Goal: Information Seeking & Learning: Learn about a topic

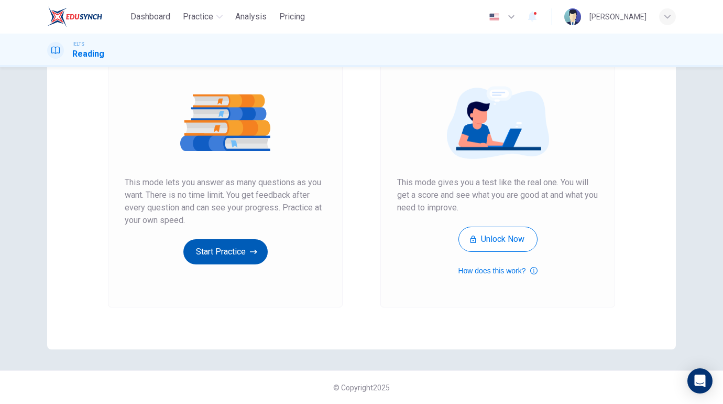
scroll to position [103, 0]
click at [231, 257] on button "Start Practice" at bounding box center [225, 251] width 84 height 25
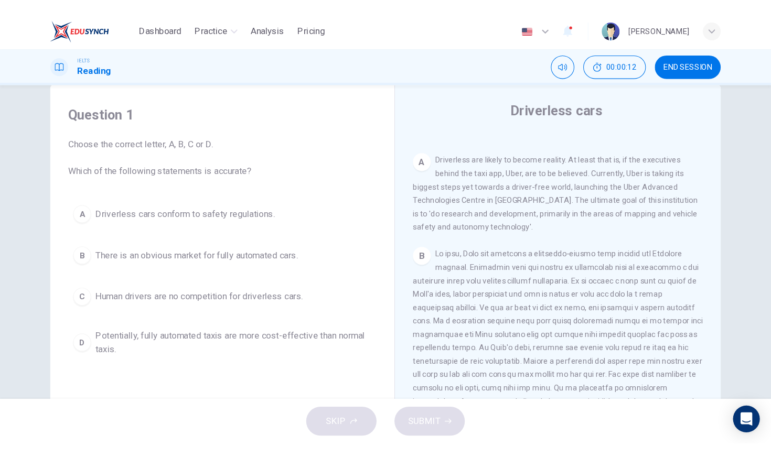
scroll to position [202, 0]
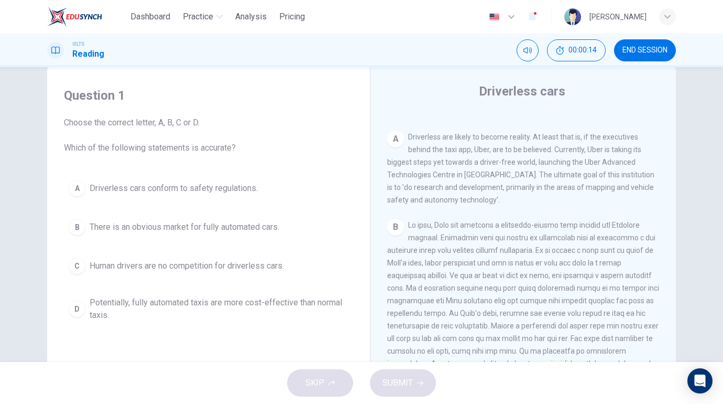
drag, startPoint x: 407, startPoint y: 137, endPoint x: 476, endPoint y: 137, distance: 68.2
click at [476, 141] on span "Driverless are likely to become reality. At least that is, if the executives be…" at bounding box center [520, 168] width 267 height 71
drag, startPoint x: 471, startPoint y: 137, endPoint x: 544, endPoint y: 137, distance: 73.4
click at [545, 137] on span "Driverless are likely to become reality. At least that is, if the executives be…" at bounding box center [520, 168] width 267 height 71
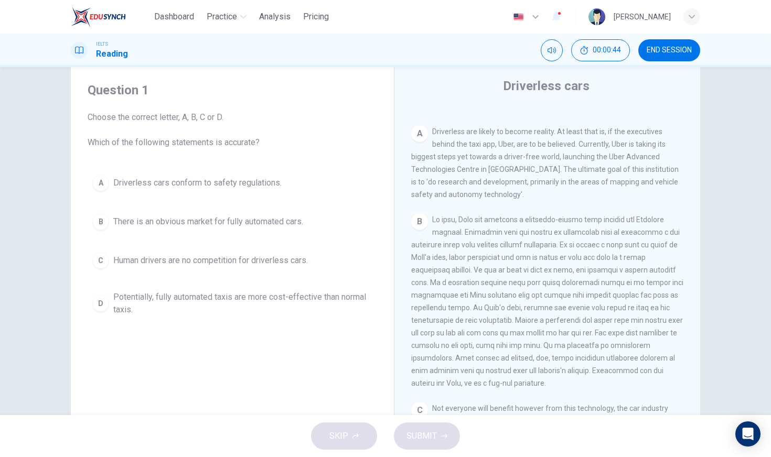
scroll to position [27, 0]
drag, startPoint x: 490, startPoint y: 133, endPoint x: 539, endPoint y: 132, distance: 49.8
click at [539, 132] on span "Driverless are likely to become reality. At least that is, if the executives be…" at bounding box center [544, 163] width 267 height 71
click at [138, 226] on span "There is an obvious market for fully automated cars." at bounding box center [208, 222] width 190 height 13
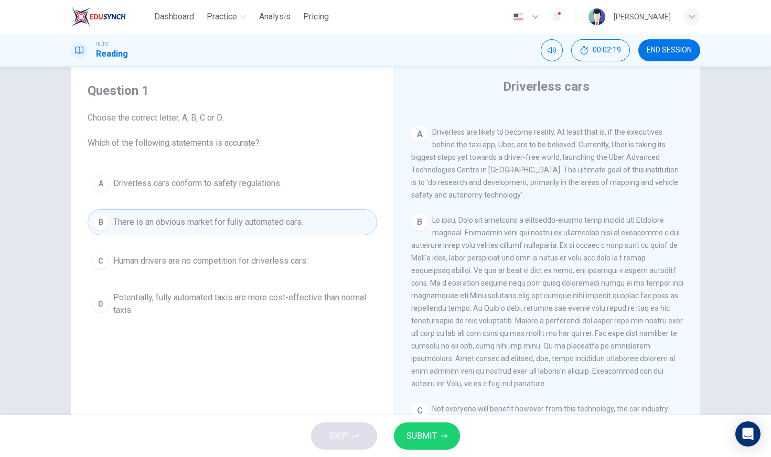
click at [413, 403] on span "SUBMIT" at bounding box center [421, 436] width 30 height 15
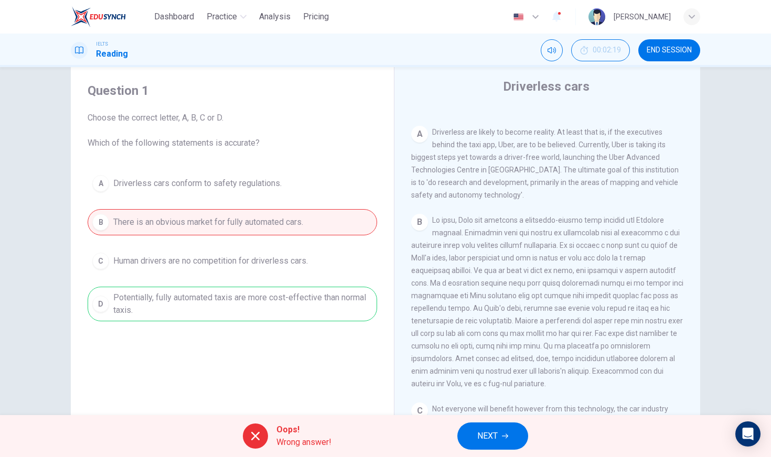
click at [306, 403] on span "Wrong answer!" at bounding box center [303, 442] width 55 height 13
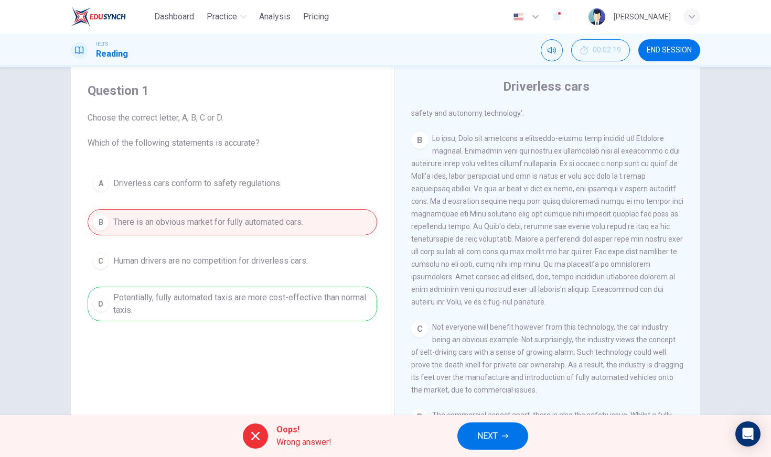
scroll to position [285, 0]
drag, startPoint x: 449, startPoint y: 214, endPoint x: 533, endPoint y: 213, distance: 84.4
click at [533, 214] on span at bounding box center [547, 220] width 272 height 172
click at [490, 403] on span "NEXT" at bounding box center [487, 436] width 20 height 15
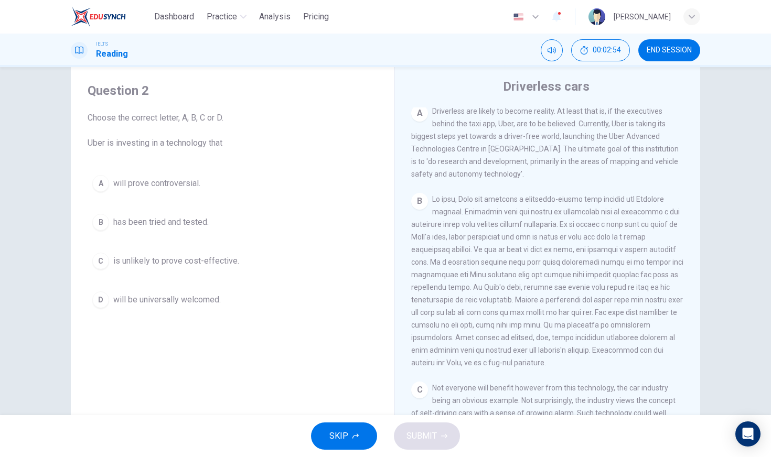
scroll to position [226, 0]
drag, startPoint x: 449, startPoint y: 158, endPoint x: 520, endPoint y: 161, distance: 70.3
click at [521, 161] on span "Driverless are likely to become reality. At least that is, if the executives be…" at bounding box center [544, 139] width 267 height 71
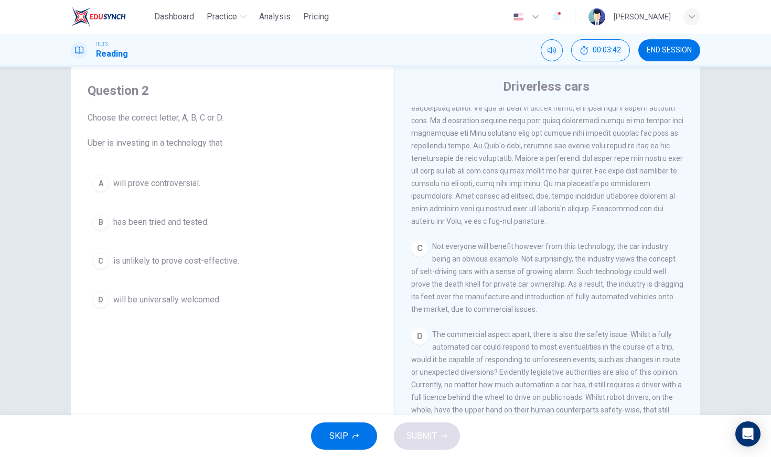
scroll to position [366, 0]
drag, startPoint x: 576, startPoint y: 309, endPoint x: 555, endPoint y: 279, distance: 36.6
click at [555, 279] on span "Not everyone will benefit however from this technology, the car industry being …" at bounding box center [547, 276] width 272 height 71
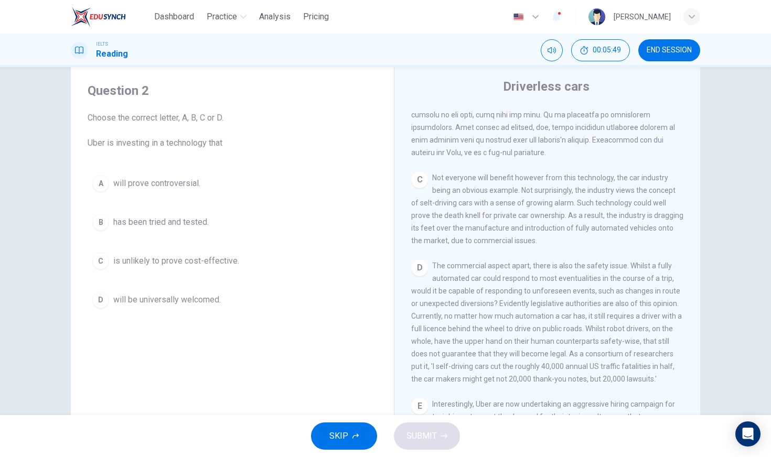
scroll to position [436, 0]
click at [512, 146] on div "B" at bounding box center [547, 68] width 273 height 176
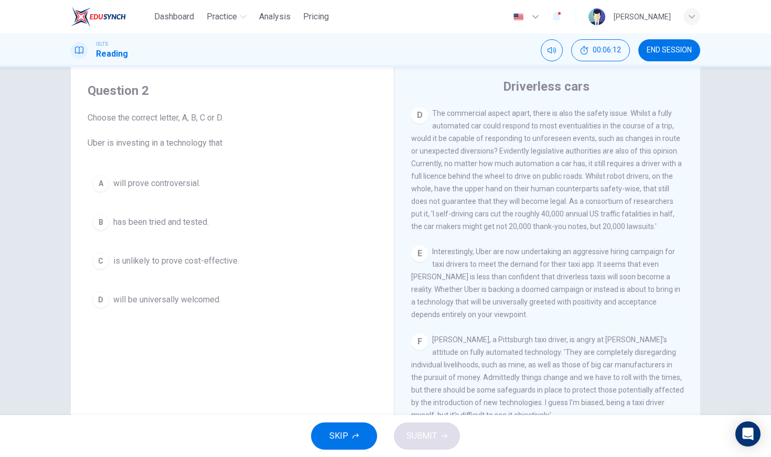
scroll to position [587, 0]
click at [191, 260] on span "is unlikely to prove cost-effective." at bounding box center [176, 261] width 126 height 13
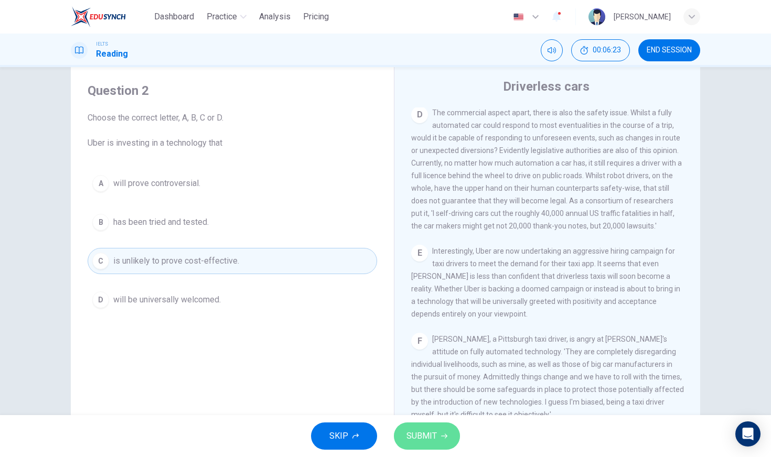
click at [423, 403] on span "SUBMIT" at bounding box center [421, 436] width 30 height 15
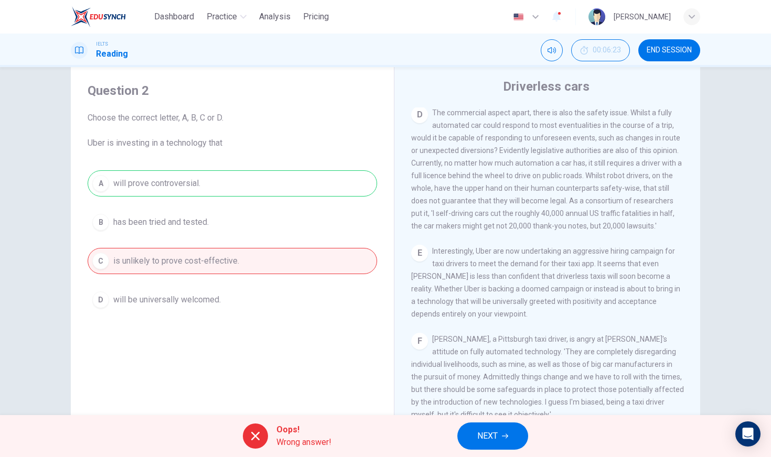
click at [343, 403] on div "Oops! Wrong answer! NEXT" at bounding box center [385, 436] width 771 height 42
click at [475, 403] on button "NEXT" at bounding box center [492, 436] width 71 height 27
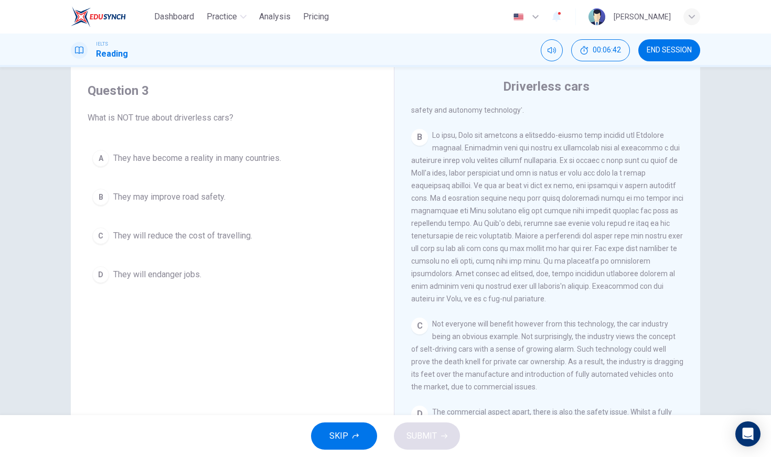
scroll to position [291, 0]
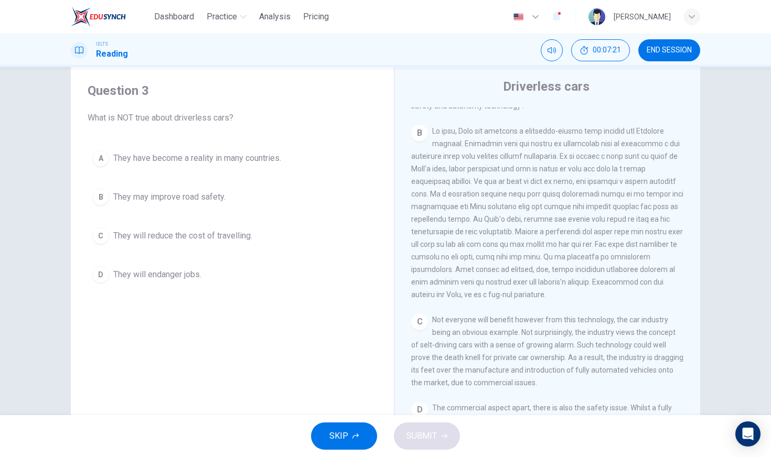
drag, startPoint x: 460, startPoint y: 220, endPoint x: 515, endPoint y: 221, distance: 55.1
click at [515, 221] on span at bounding box center [547, 213] width 272 height 172
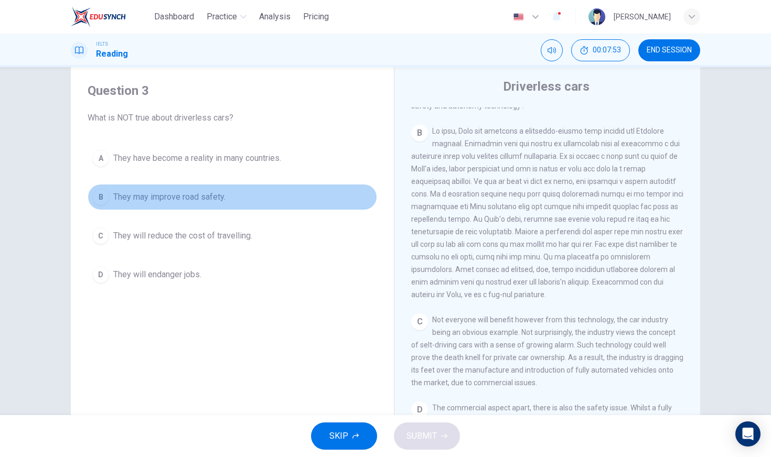
click at [178, 198] on span "They may improve road safety." at bounding box center [169, 197] width 112 height 13
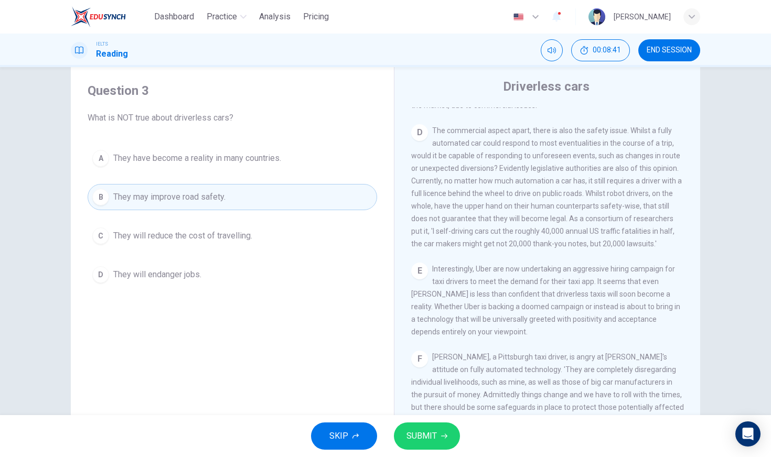
scroll to position [569, 0]
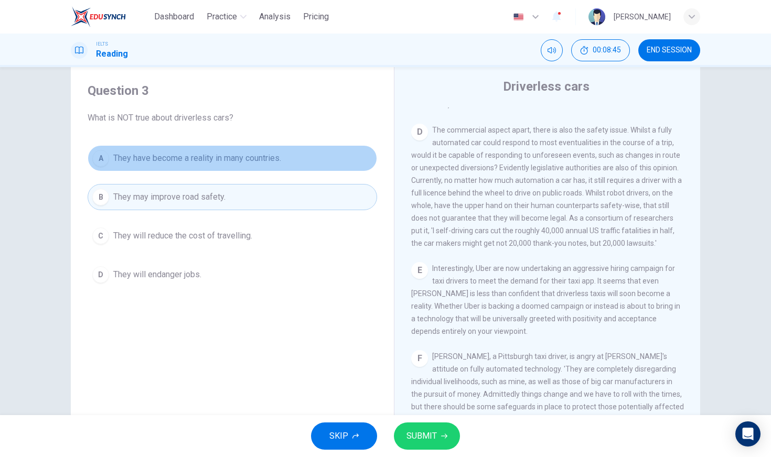
click at [287, 163] on button "A They have become a reality in many countries." at bounding box center [232, 158] width 289 height 26
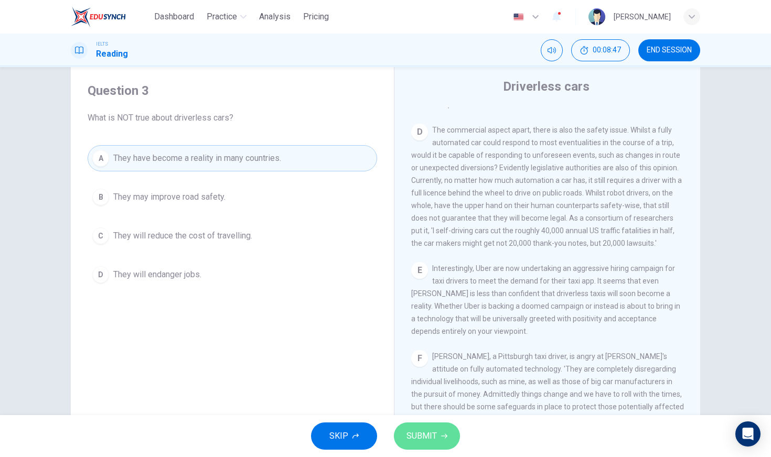
click at [429, 403] on span "SUBMIT" at bounding box center [421, 436] width 30 height 15
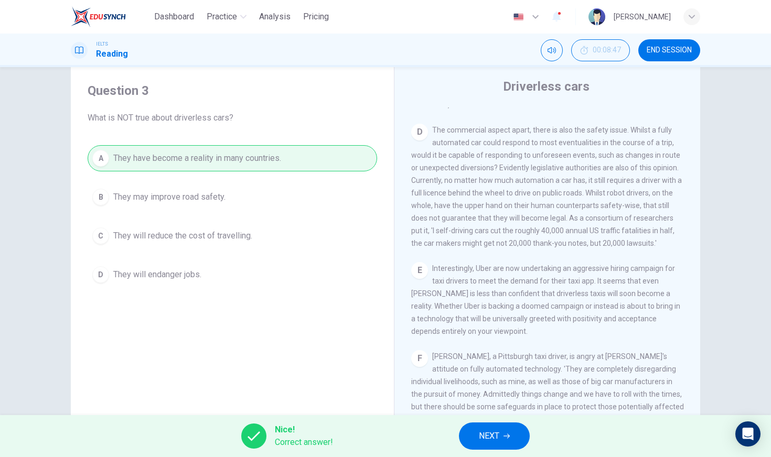
click at [294, 403] on span "Correct answer!" at bounding box center [304, 442] width 58 height 13
click at [508, 403] on icon "button" at bounding box center [506, 436] width 6 height 6
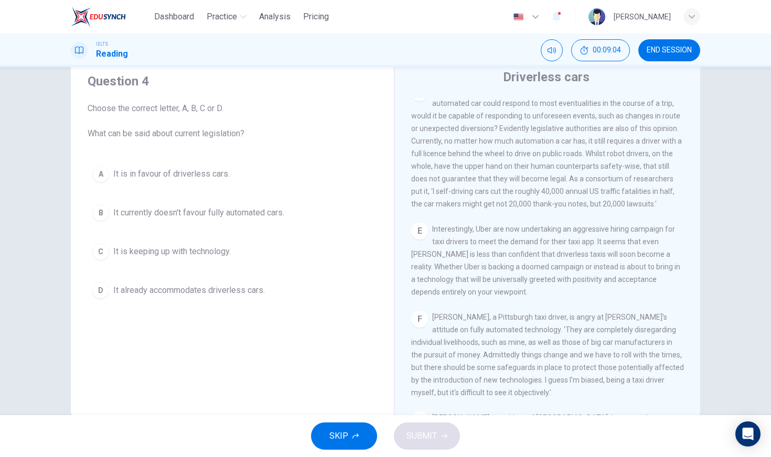
scroll to position [601, 0]
click at [219, 214] on span "It currently doesn't favour fully automated cars." at bounding box center [198, 213] width 171 height 13
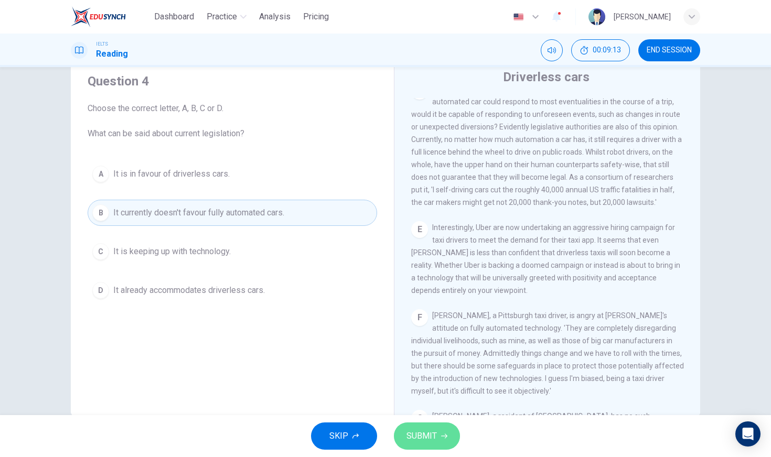
click at [422, 403] on span "SUBMIT" at bounding box center [421, 436] width 30 height 15
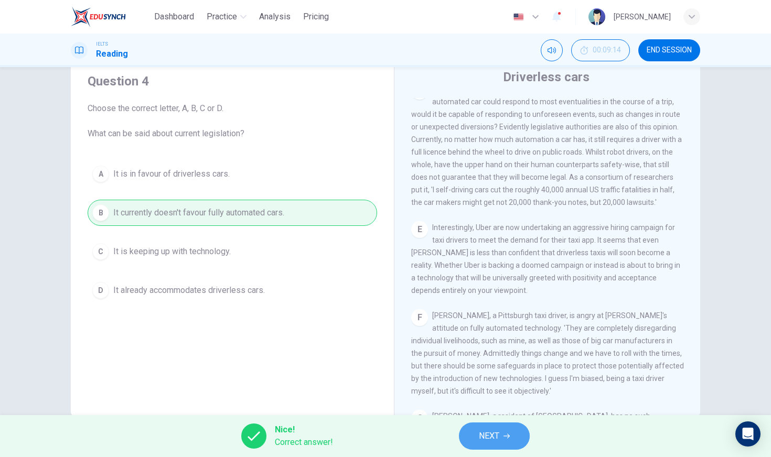
click at [471, 403] on button "NEXT" at bounding box center [494, 436] width 71 height 27
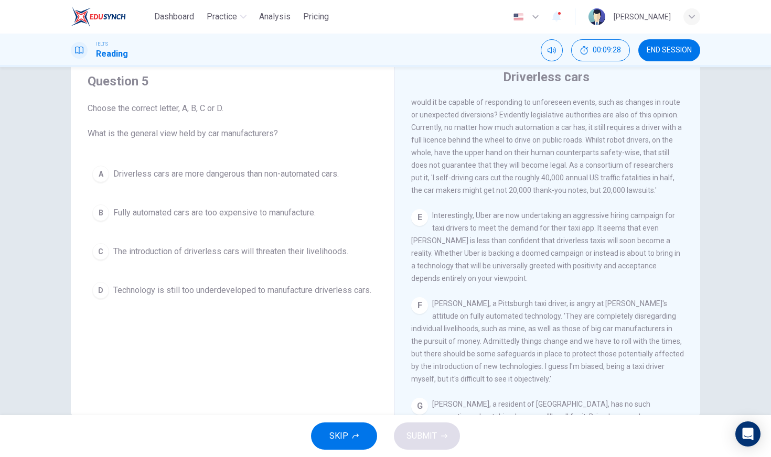
scroll to position [611, 0]
drag, startPoint x: 489, startPoint y: 181, endPoint x: 579, endPoint y: 172, distance: 90.6
click at [579, 172] on div "D The commercial aspect apart, there is also the safety issue. Whilst a fully a…" at bounding box center [547, 136] width 273 height 126
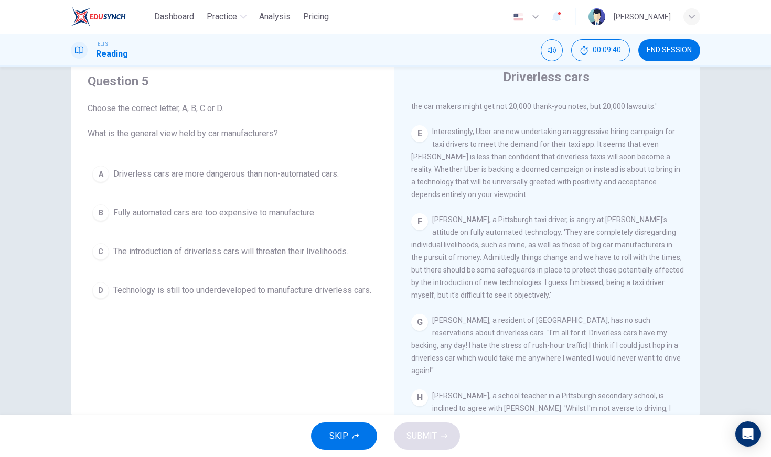
scroll to position [697, 0]
click at [516, 168] on span "Interestingly, Uber are now undertaking an aggressive hiring campaign for taxi …" at bounding box center [545, 162] width 269 height 71
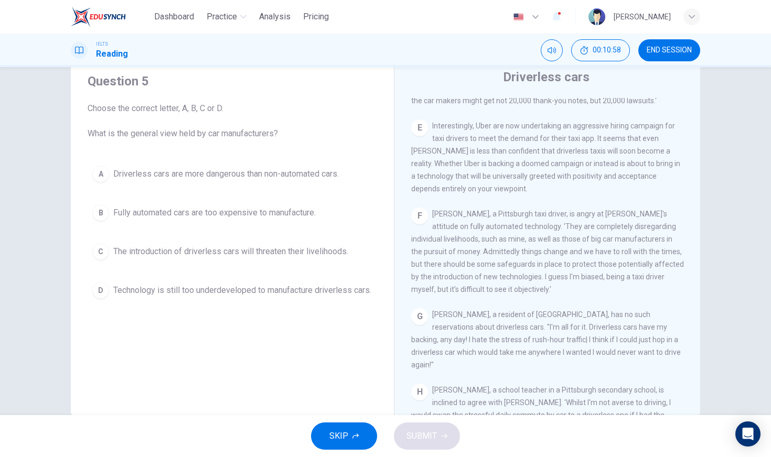
scroll to position [705, 0]
drag, startPoint x: 441, startPoint y: 250, endPoint x: 445, endPoint y: 235, distance: 15.3
click at [445, 235] on span "John Reynolds, a Pittsburgh taxi driver, is angry at Uber's attitude on fully a…" at bounding box center [547, 250] width 273 height 84
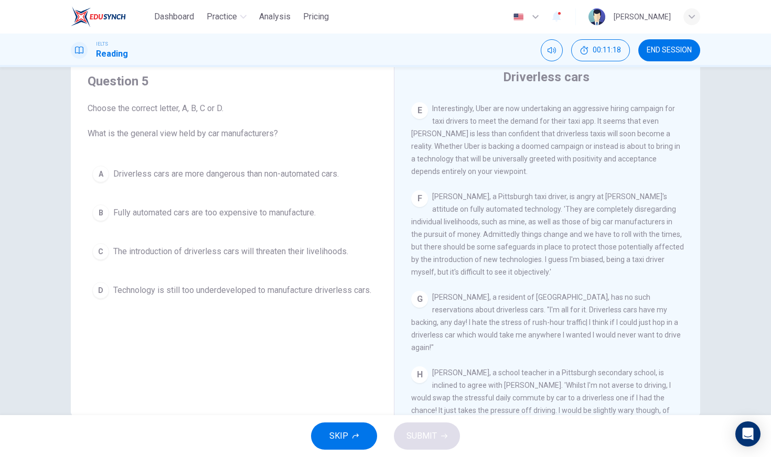
scroll to position [723, 0]
click at [240, 253] on span "The introduction of driverless cars will threaten their livelihoods." at bounding box center [230, 251] width 235 height 13
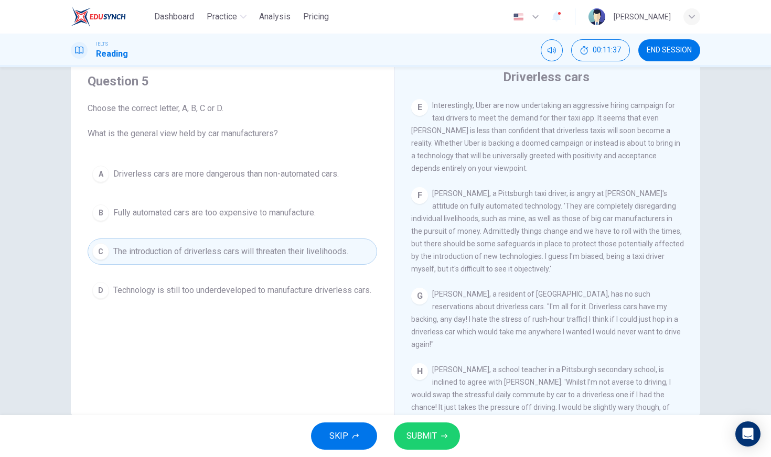
click at [442, 403] on button "SUBMIT" at bounding box center [427, 436] width 66 height 27
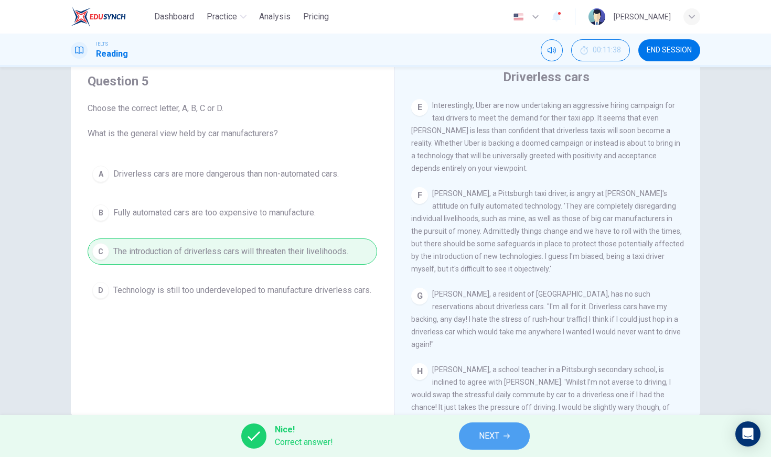
click at [475, 403] on button "NEXT" at bounding box center [494, 436] width 71 height 27
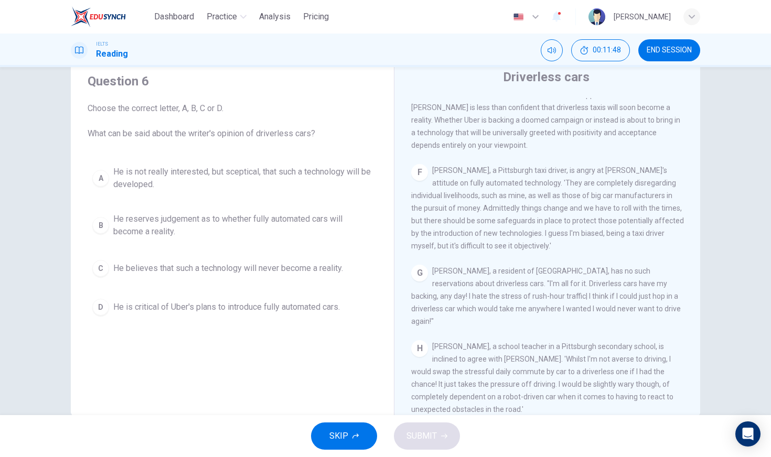
scroll to position [746, 0]
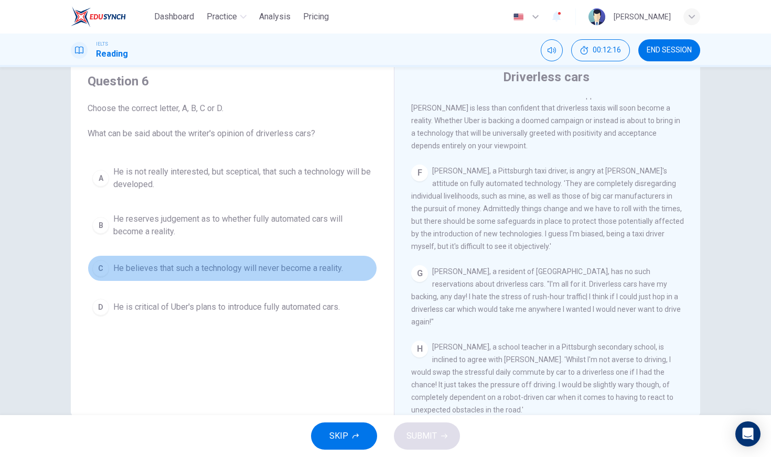
click at [179, 269] on span "He believes that such a technology will never become a reality." at bounding box center [228, 268] width 230 height 13
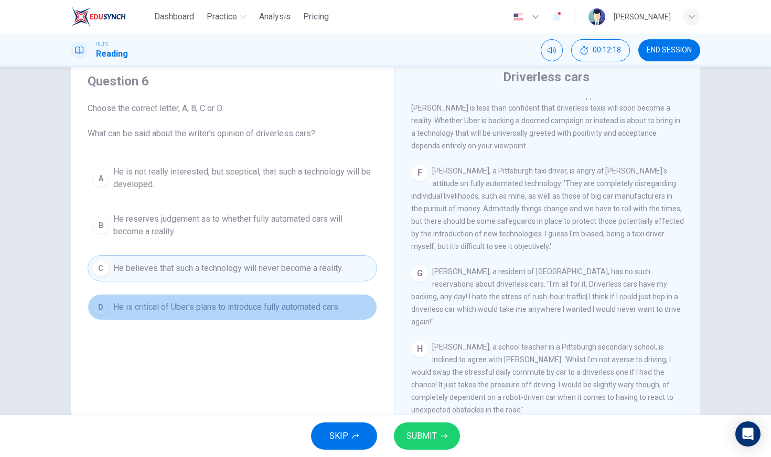
click at [215, 312] on span "He is critical of Uber's plans to introduce fully automated cars." at bounding box center [226, 307] width 226 height 13
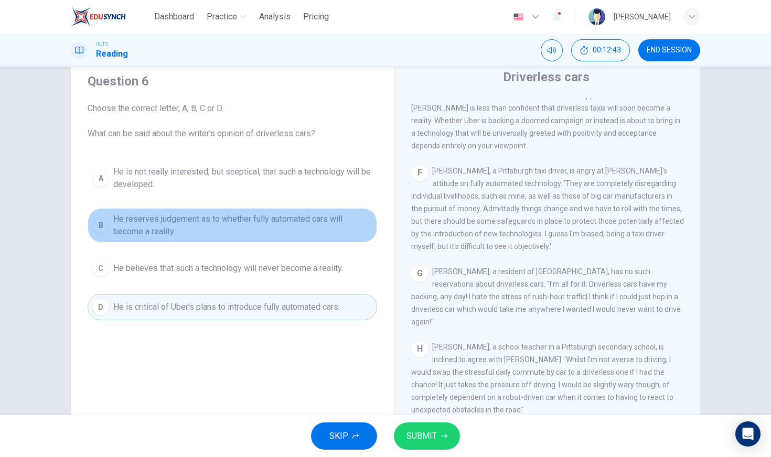
click at [209, 224] on span "He reserves judgement as to whether fully automated cars will become a reality." at bounding box center [242, 225] width 259 height 25
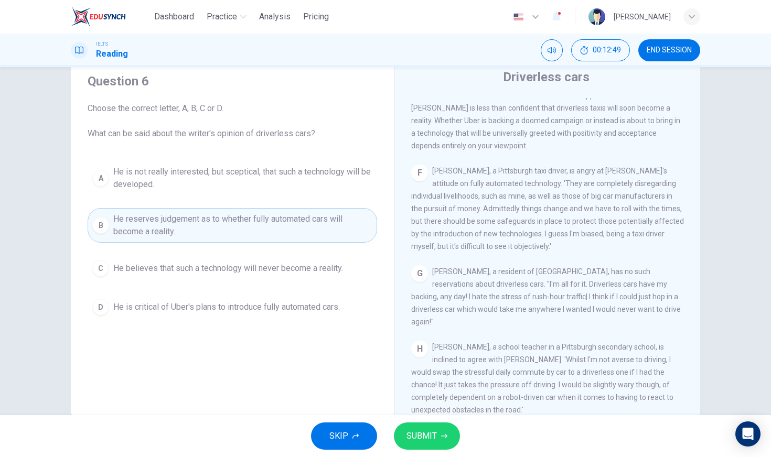
click at [202, 178] on span "He is not really interested, but sceptical, that such a technology will be deve…" at bounding box center [242, 178] width 259 height 25
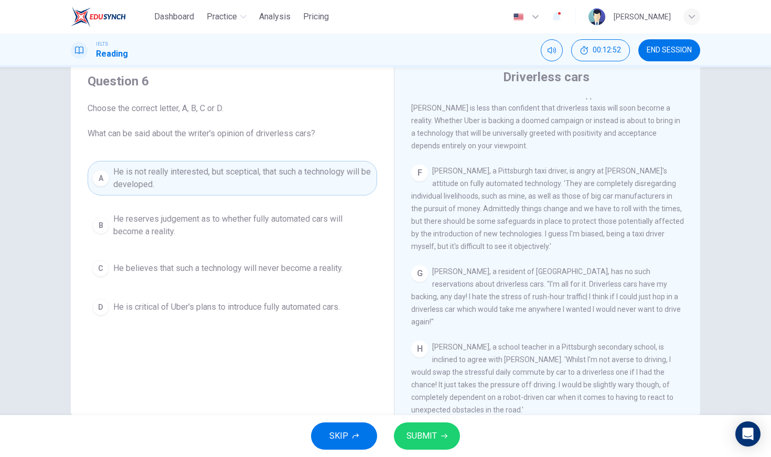
click at [424, 403] on span "SUBMIT" at bounding box center [421, 436] width 30 height 15
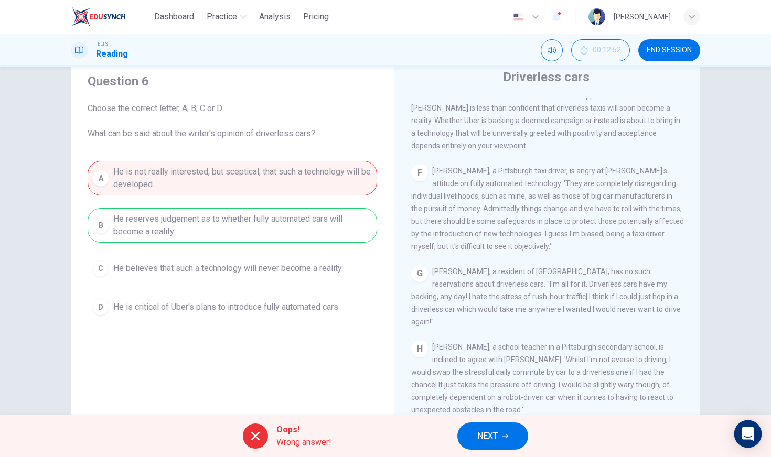
click at [723, 403] on icon "Open Intercom Messenger" at bounding box center [747, 434] width 12 height 14
click at [295, 403] on span "Wrong answer!" at bounding box center [303, 442] width 55 height 13
drag, startPoint x: 253, startPoint y: 439, endPoint x: 288, endPoint y: 426, distance: 37.5
click at [253, 403] on icon at bounding box center [255, 436] width 8 height 8
click at [288, 403] on span "Oops!" at bounding box center [303, 430] width 55 height 13
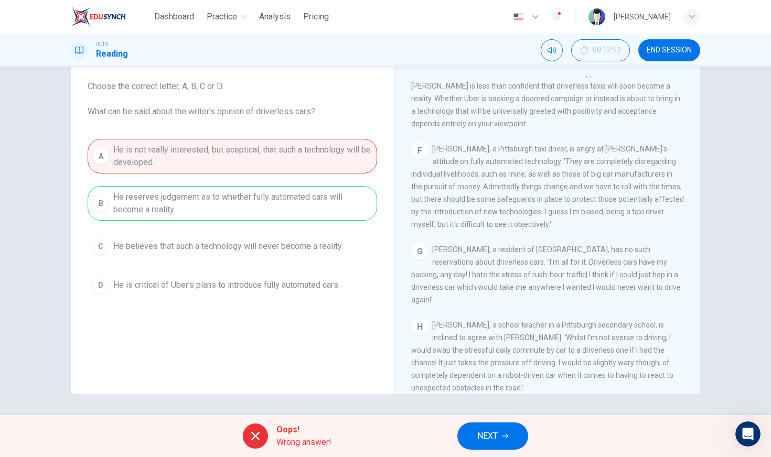
scroll to position [0, 0]
click at [478, 403] on span "NEXT" at bounding box center [487, 436] width 20 height 15
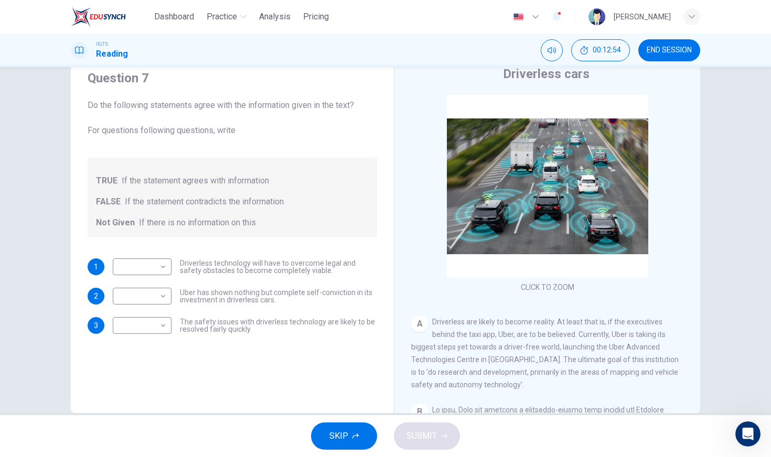
scroll to position [38, 0]
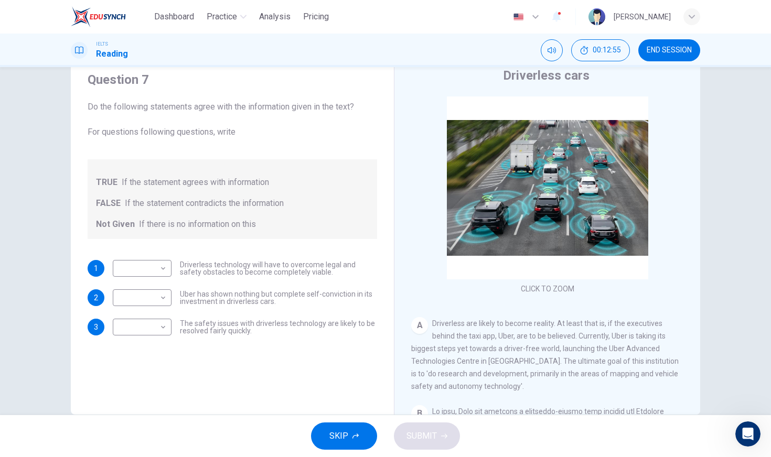
drag, startPoint x: 149, startPoint y: 126, endPoint x: 210, endPoint y: 126, distance: 61.3
click at [210, 126] on span "Do the following statements agree with the information given in the text? For q…" at bounding box center [232, 120] width 289 height 38
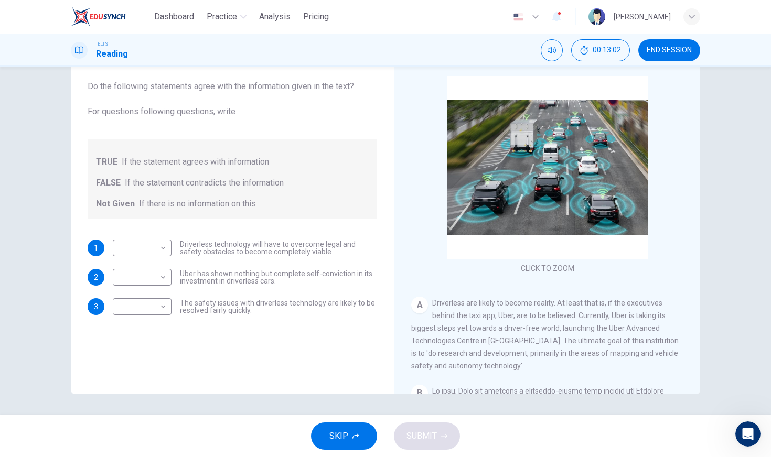
scroll to position [0, 0]
click at [150, 251] on body "Dashboard Practice Analysis Pricing English en ​ Daniela IELTS Reading 00:13:06…" at bounding box center [385, 228] width 771 height 457
click at [142, 267] on li "TRUE" at bounding box center [139, 264] width 59 height 17
type input "TRUE"
click at [144, 282] on body "Dashboard Practice Analysis Pricing English en ​ Daniela IELTS Reading 00:13:15…" at bounding box center [385, 228] width 771 height 457
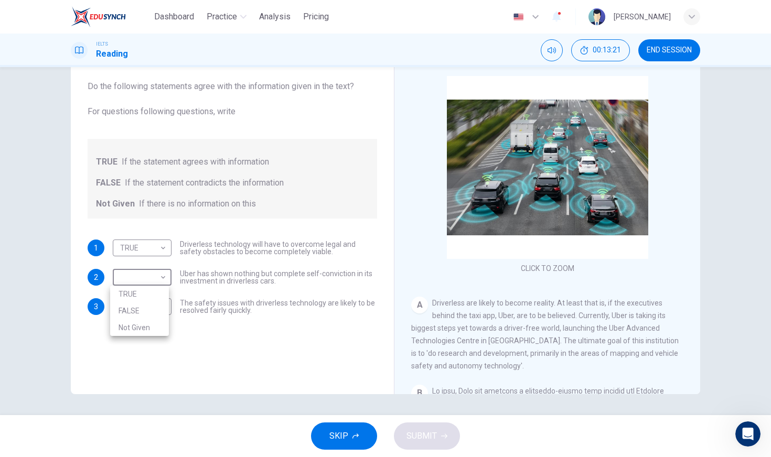
click at [145, 315] on li "FALSE" at bounding box center [139, 311] width 59 height 17
type input "FALSE"
click at [163, 308] on body "Dashboard Practice Analysis Pricing English en ​ Daniela IELTS Reading 00:13:23…" at bounding box center [385, 228] width 771 height 457
click at [146, 355] on li "Not Given" at bounding box center [139, 357] width 59 height 17
type input "Not Given"
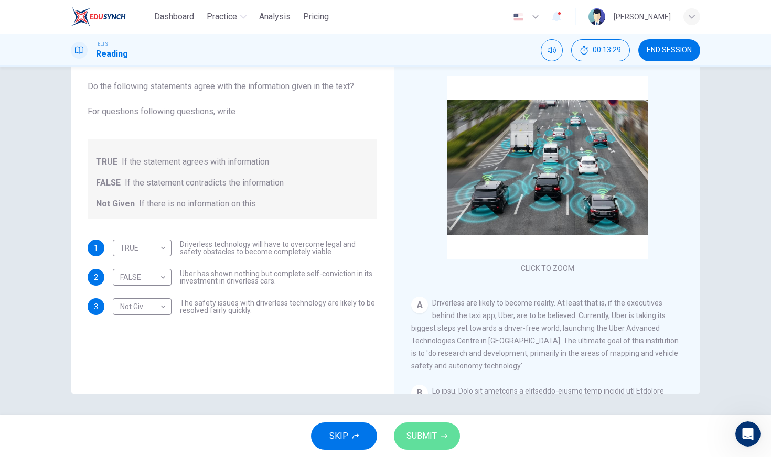
click at [441, 403] on icon "button" at bounding box center [444, 436] width 6 height 6
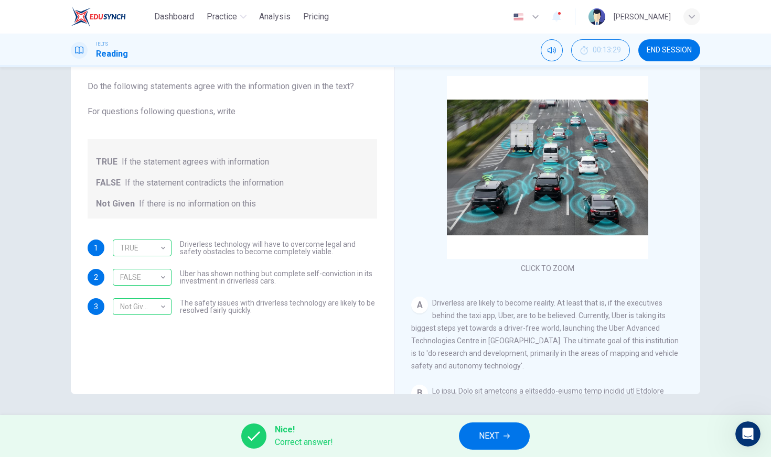
click at [470, 403] on button "NEXT" at bounding box center [494, 436] width 71 height 27
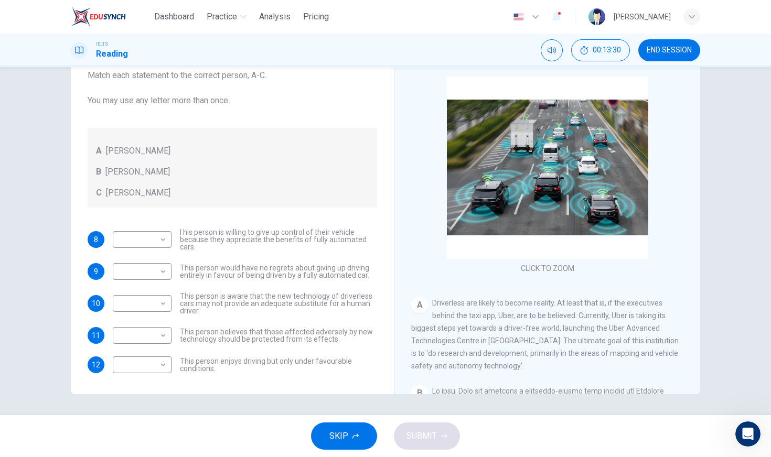
scroll to position [36, 0]
click at [149, 244] on body "Dashboard Practice Analysis Pricing English en ​ Daniela IELTS Reading 00:13:31…" at bounding box center [385, 228] width 771 height 457
click at [167, 219] on div at bounding box center [385, 228] width 771 height 457
click at [150, 241] on body "Dashboard Practice Analysis Pricing English en ​ Daniela IELTS Reading 00:13:38…" at bounding box center [385, 228] width 771 height 457
click at [204, 244] on div at bounding box center [385, 228] width 771 height 457
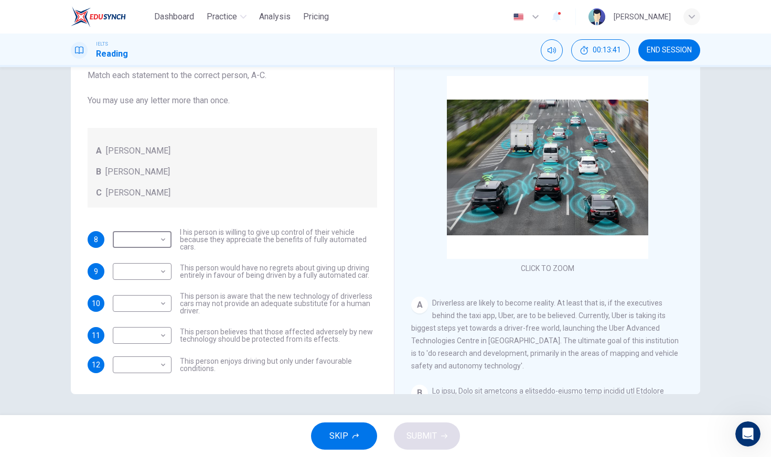
click at [679, 51] on span "END SESSION" at bounding box center [668, 50] width 45 height 8
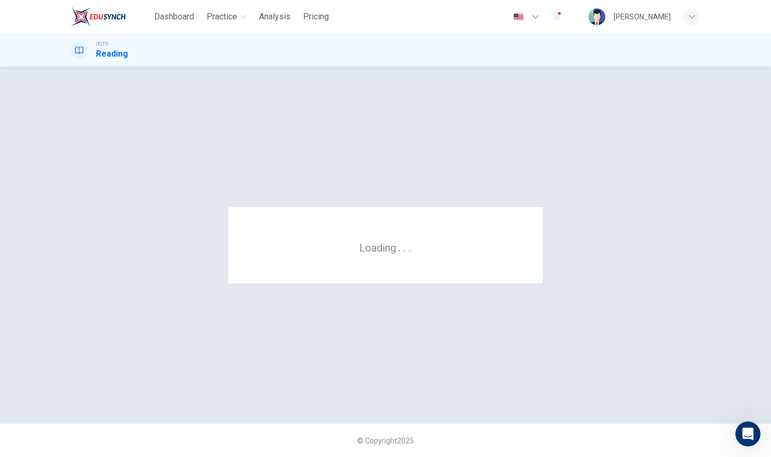
scroll to position [0, 0]
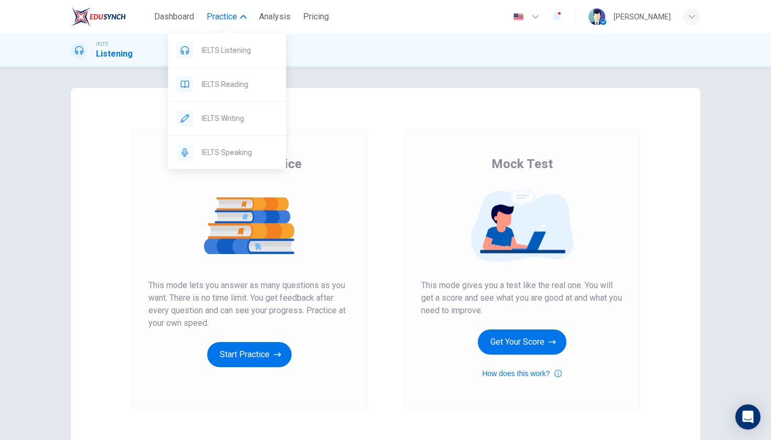
click at [236, 17] on span "Practice" at bounding box center [222, 16] width 30 height 13
click at [234, 14] on span "Practice" at bounding box center [222, 16] width 30 height 13
click at [240, 90] on span "IELTS Reading" at bounding box center [240, 84] width 76 height 13
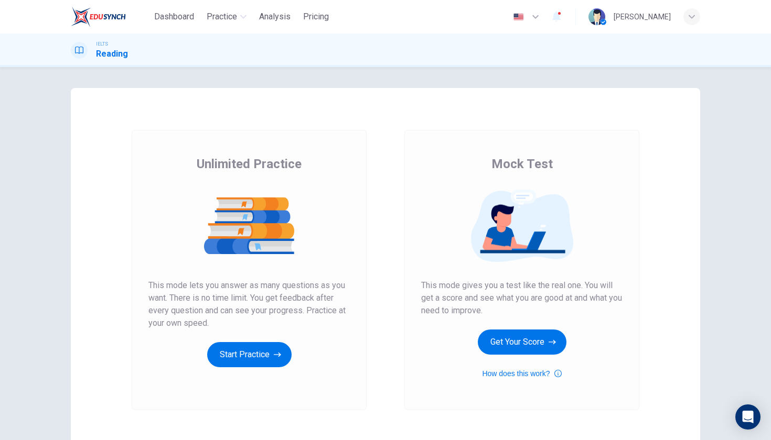
click at [612, 20] on icon at bounding box center [606, 25] width 13 height 13
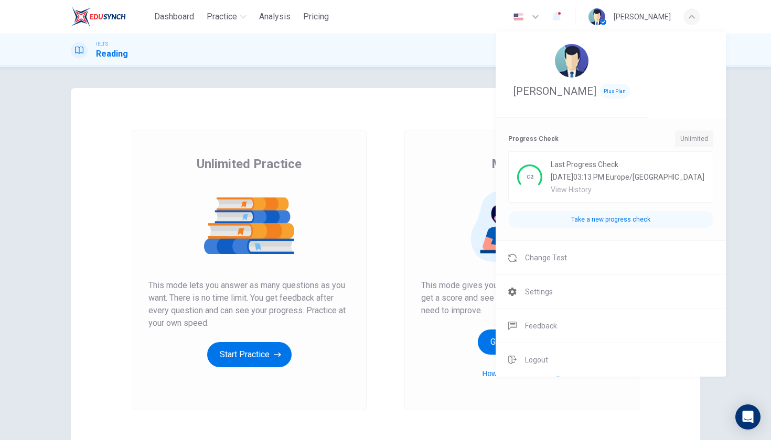
click at [587, 19] on div at bounding box center [385, 220] width 771 height 440
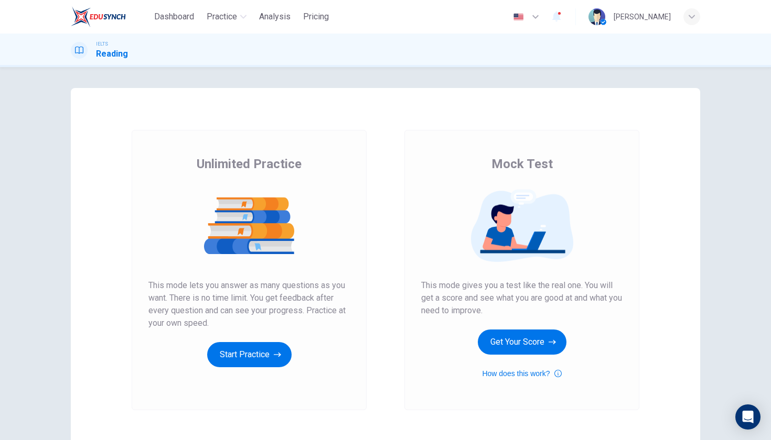
click at [563, 17] on icon "button" at bounding box center [556, 16] width 13 height 13
